Goal: Find specific page/section: Find specific page/section

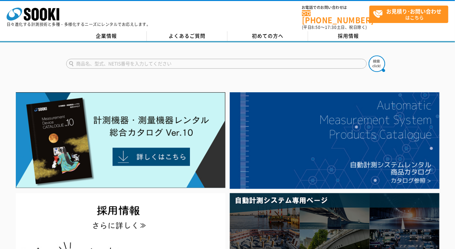
click at [185, 61] on input "text" at bounding box center [216, 64] width 300 height 10
type input "PIRICA"
click at [369, 56] on button at bounding box center [377, 64] width 16 height 16
